Goal: Transaction & Acquisition: Purchase product/service

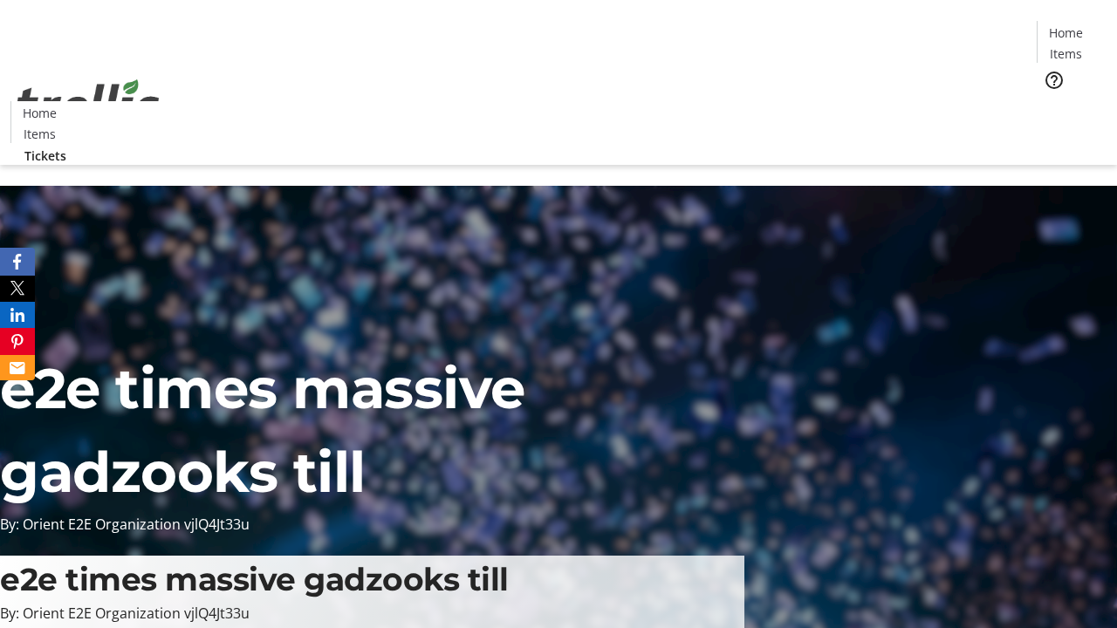
click at [1051, 101] on span "Tickets" at bounding box center [1072, 110] width 42 height 18
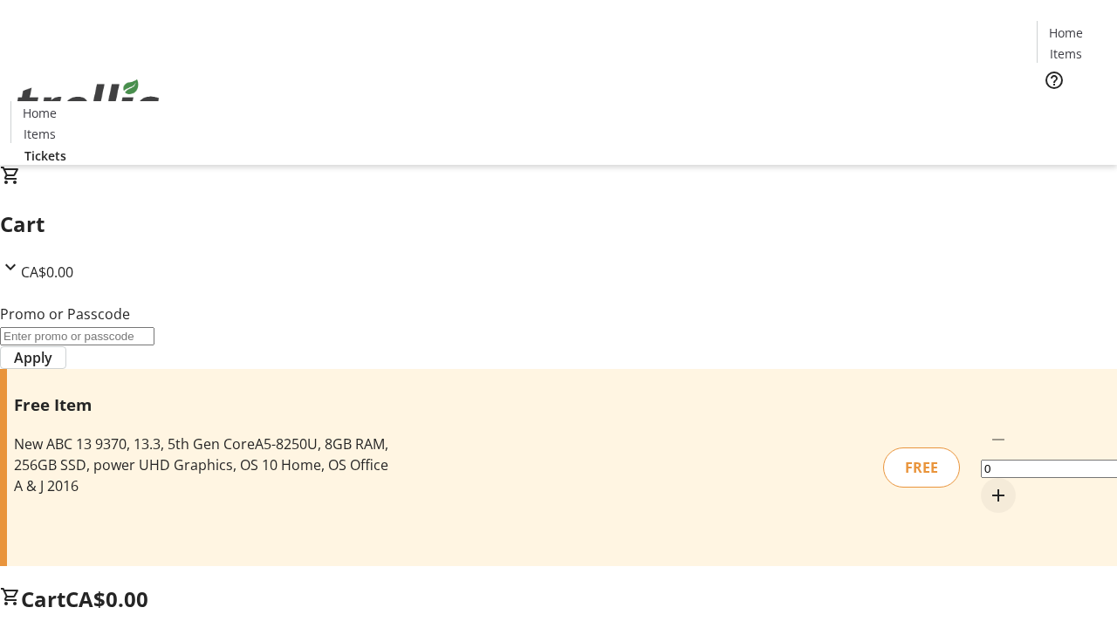
click at [988, 485] on mat-icon "Increment by one" at bounding box center [998, 495] width 21 height 21
type input "1"
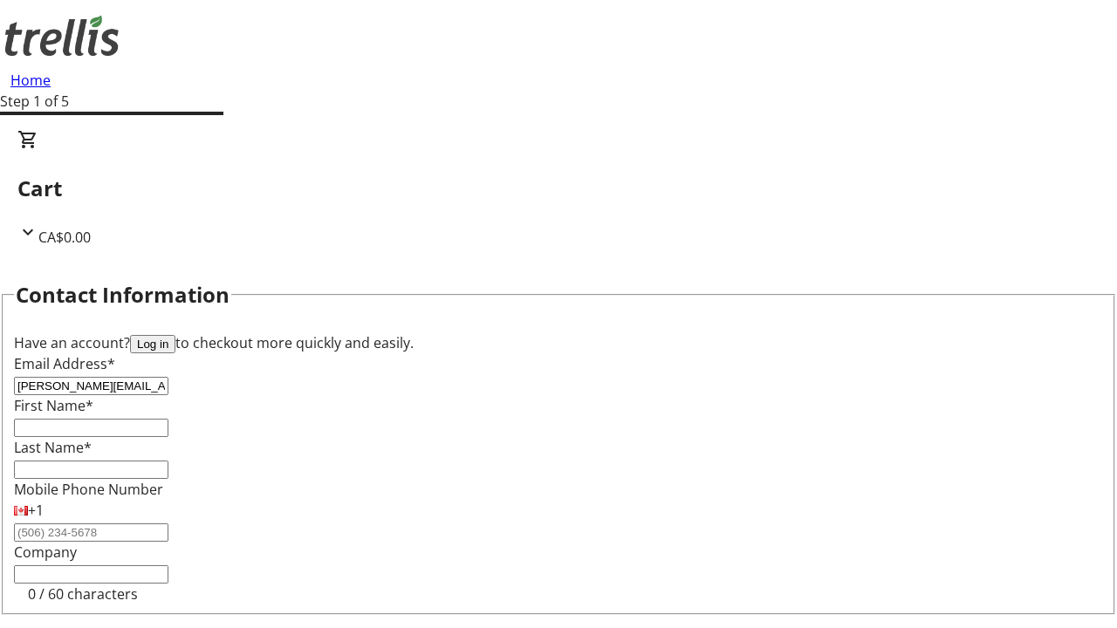
type input "[PERSON_NAME][EMAIL_ADDRESS][DOMAIN_NAME]"
type input "[PERSON_NAME]"
